Goal: Task Accomplishment & Management: Use online tool/utility

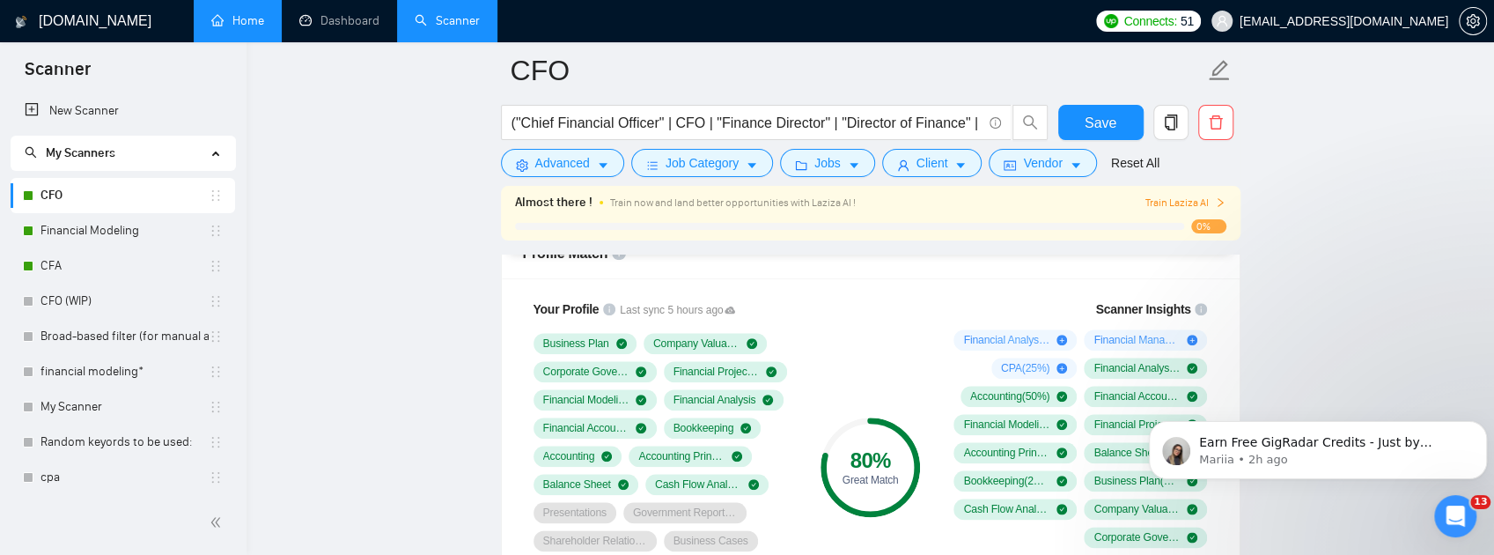
click at [252, 13] on link "Home" at bounding box center [237, 20] width 53 height 15
